Goal: Navigation & Orientation: Find specific page/section

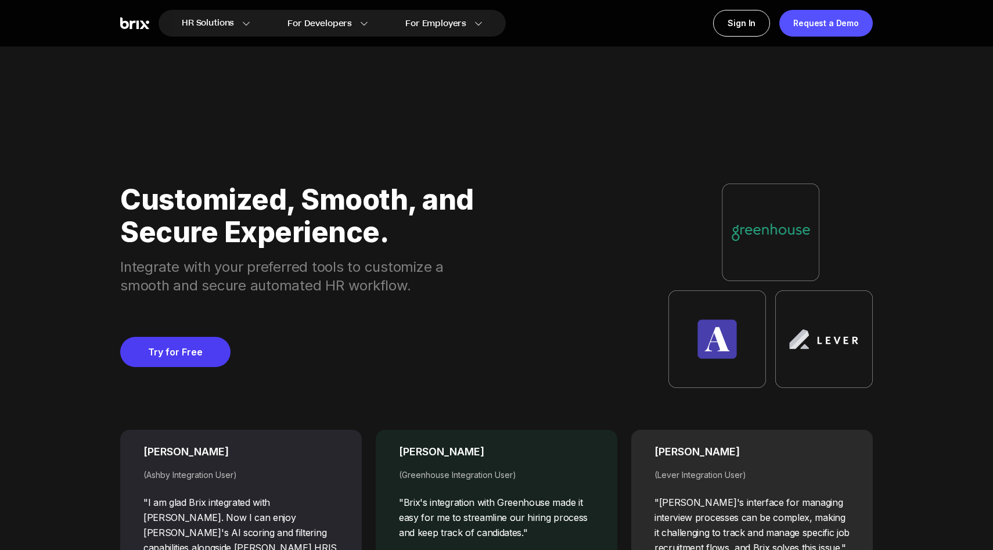
scroll to position [4988, 0]
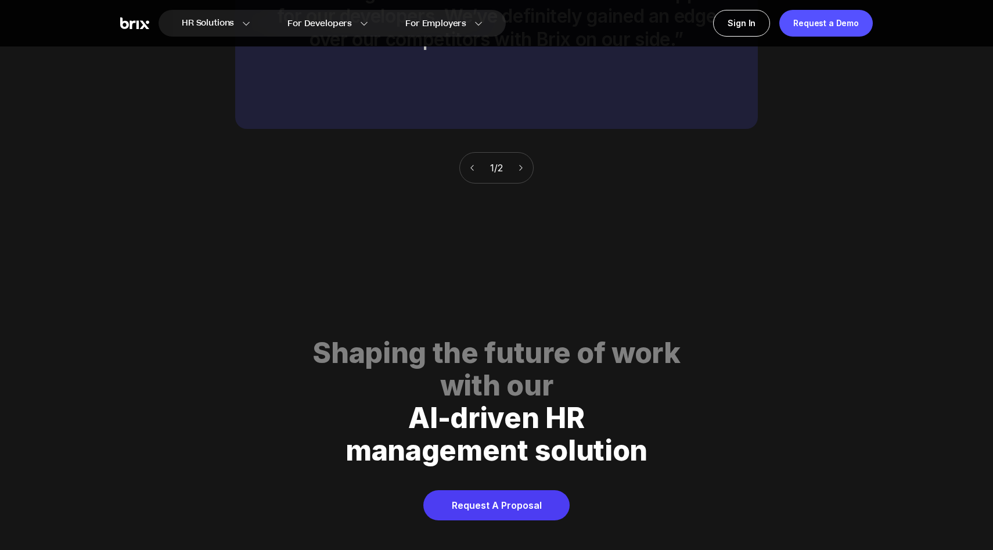
scroll to position [5930, 0]
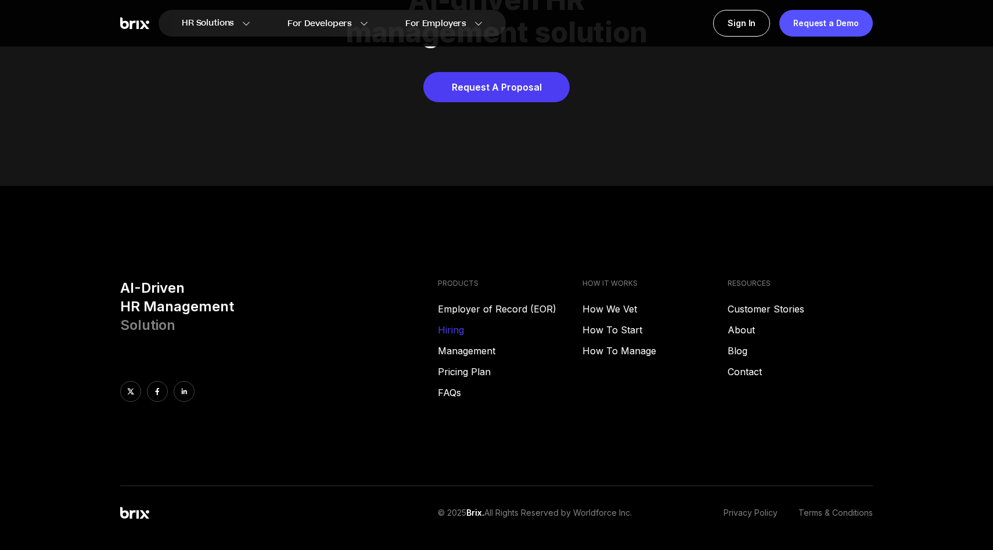
click at [458, 323] on link "Hiring" at bounding box center [510, 330] width 145 height 14
